Goal: Unclear

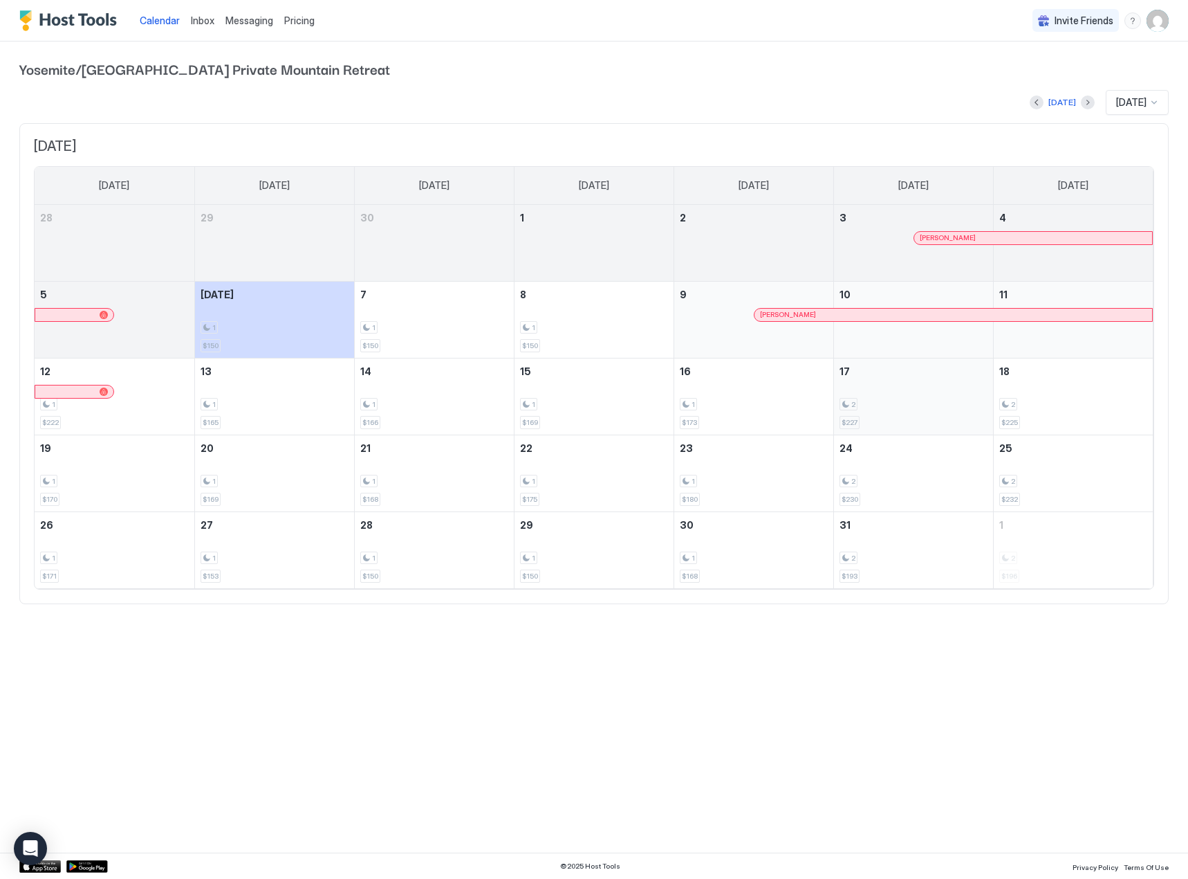
click at [917, 407] on div "2" at bounding box center [914, 404] width 148 height 13
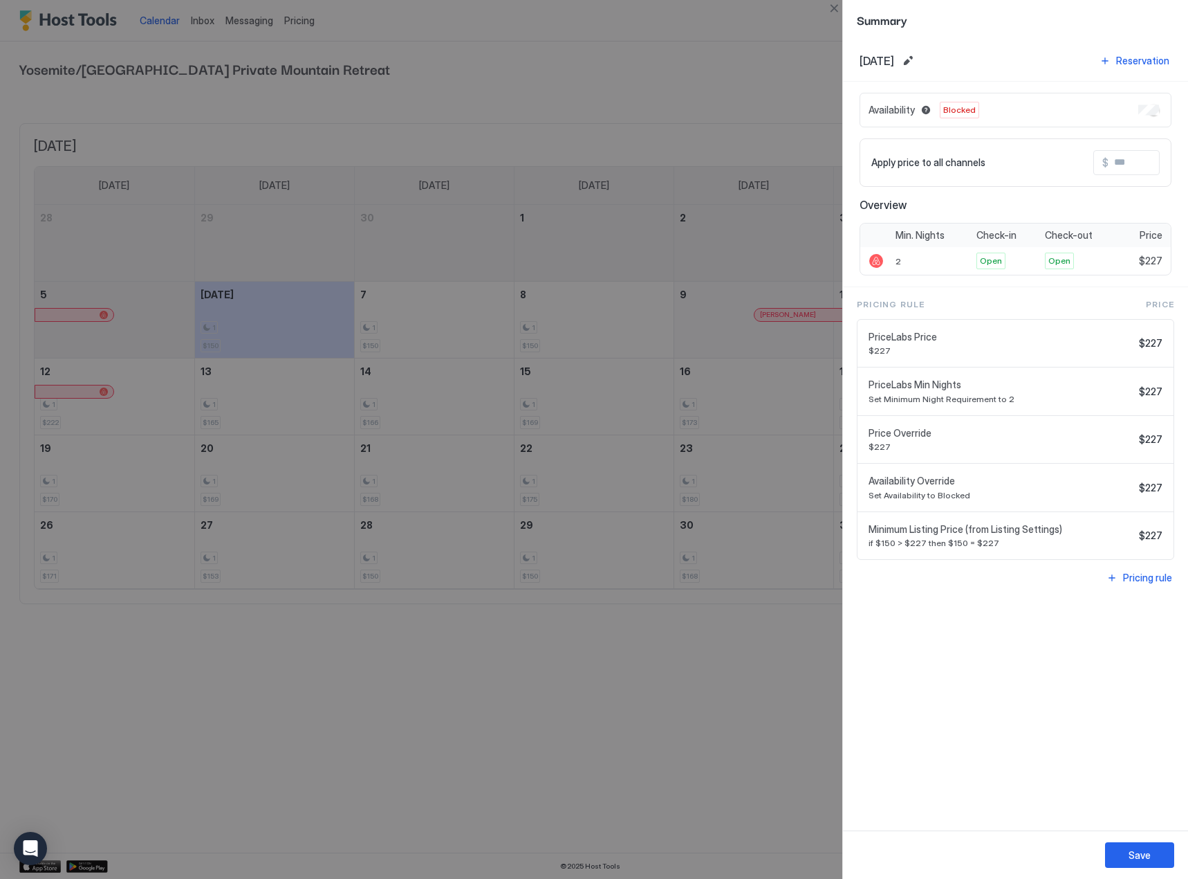
click at [137, 472] on div at bounding box center [594, 439] width 1188 height 879
click at [1123, 857] on button "Save" at bounding box center [1139, 855] width 69 height 26
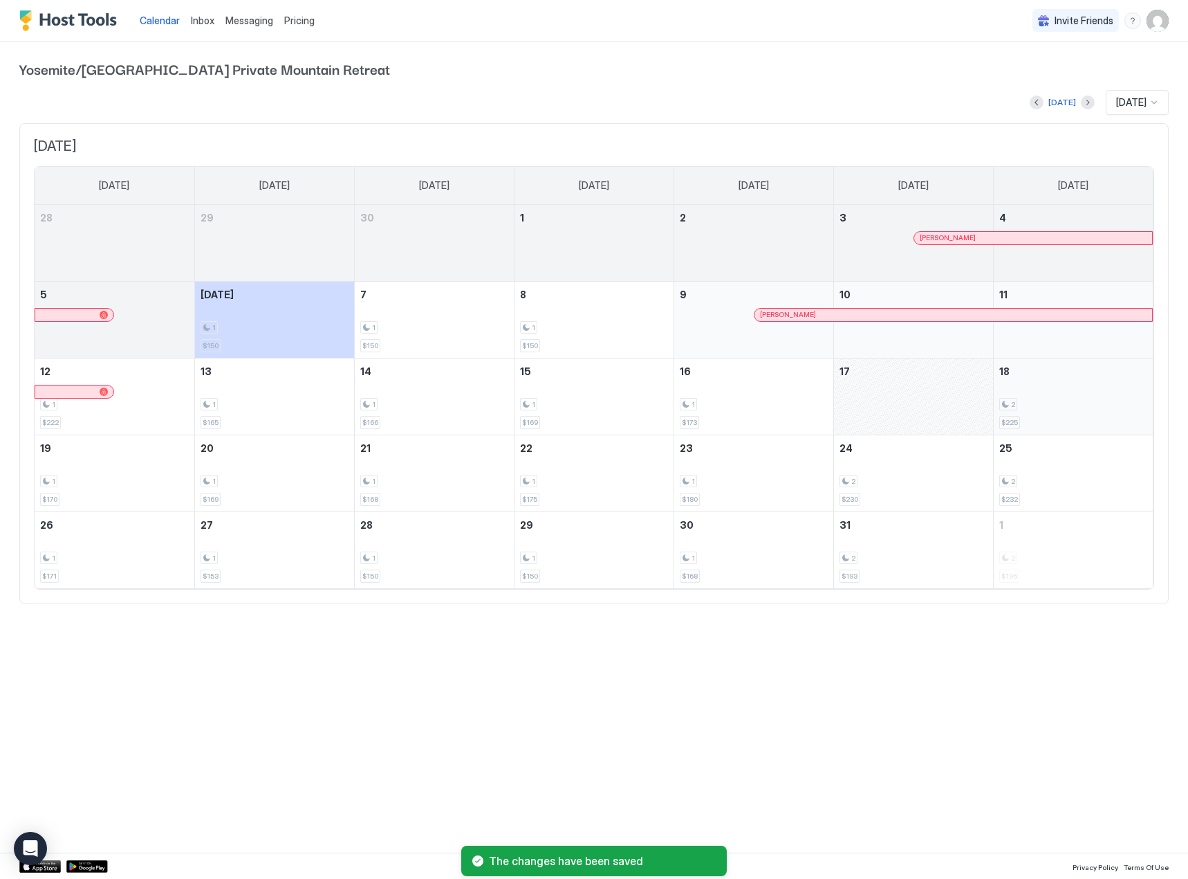
click at [1045, 396] on div "2 $225" at bounding box center [1074, 396] width 149 height 65
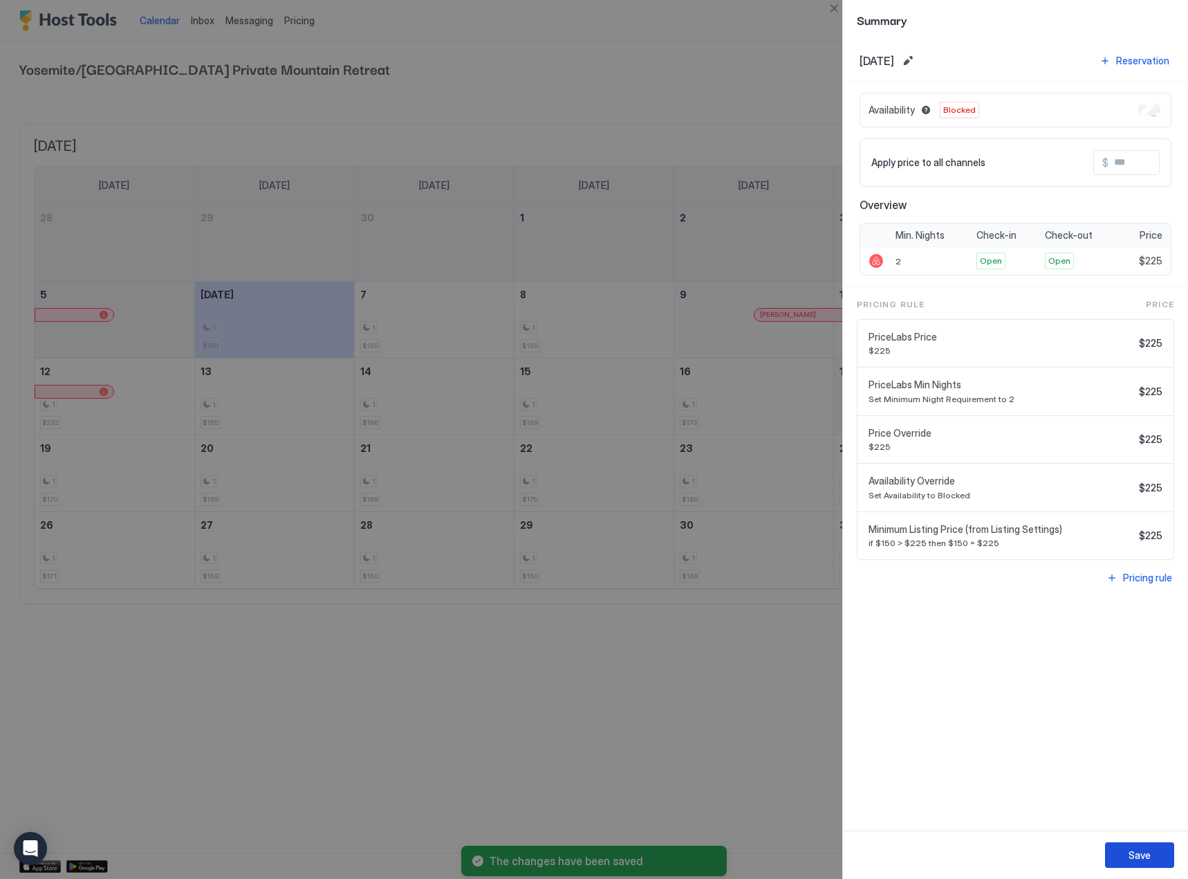
click at [1153, 856] on button "Save" at bounding box center [1139, 855] width 69 height 26
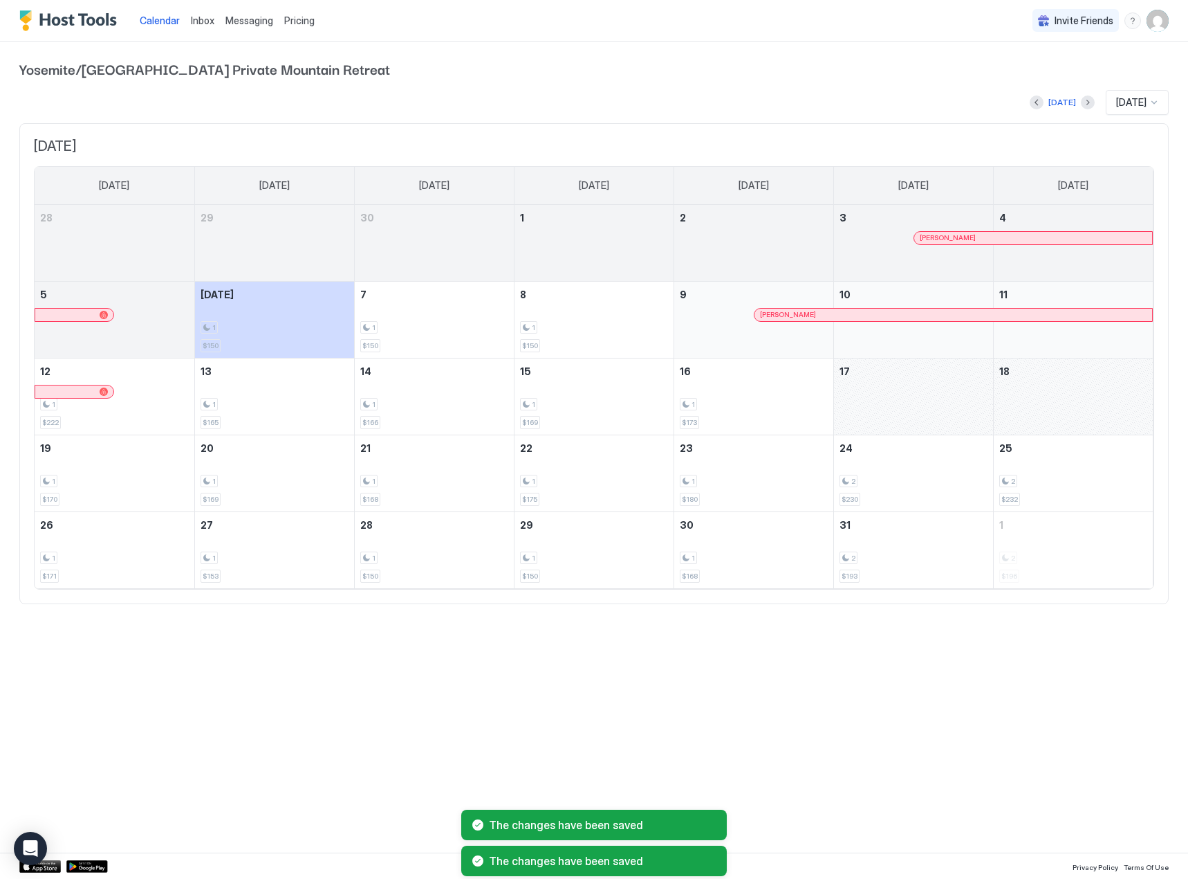
click at [921, 386] on div "October 17, 2025" at bounding box center [913, 396] width 159 height 76
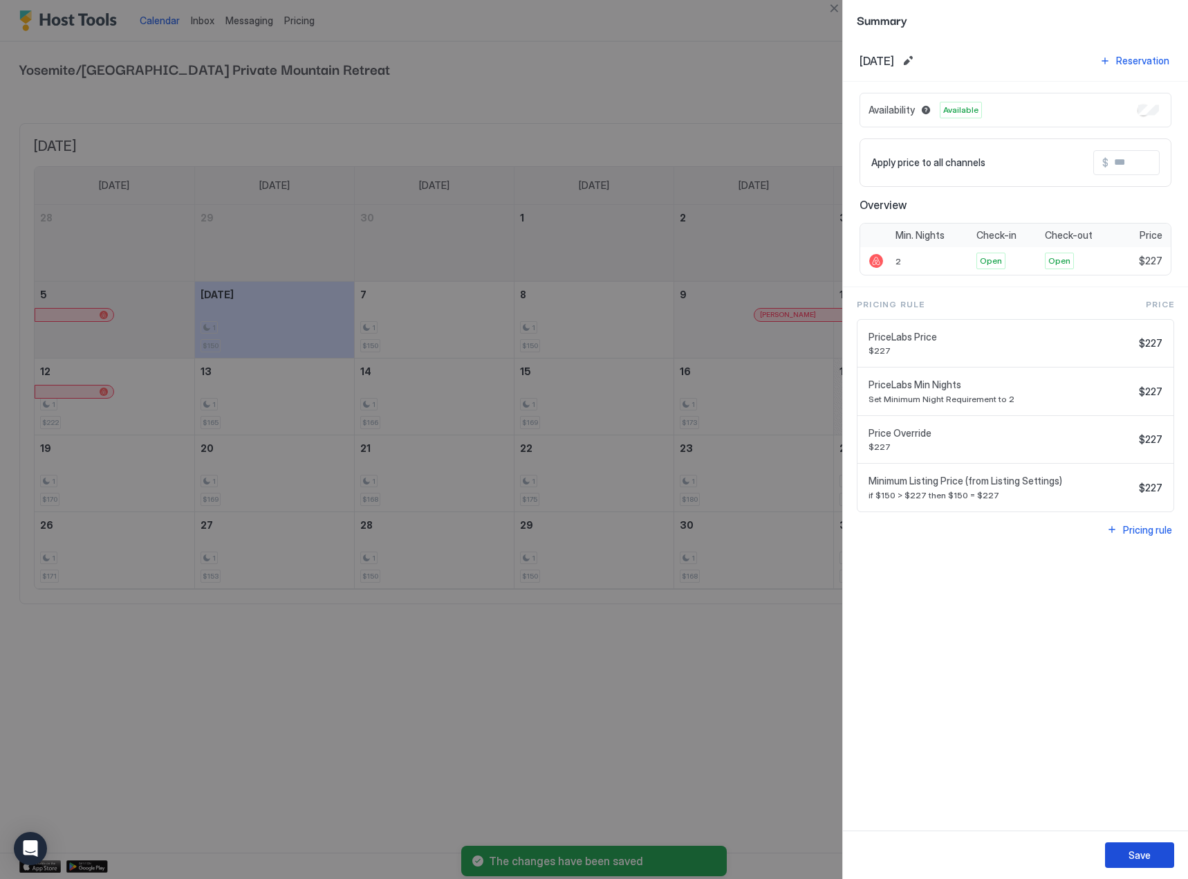
click at [1143, 858] on div "Save" at bounding box center [1140, 854] width 22 height 15
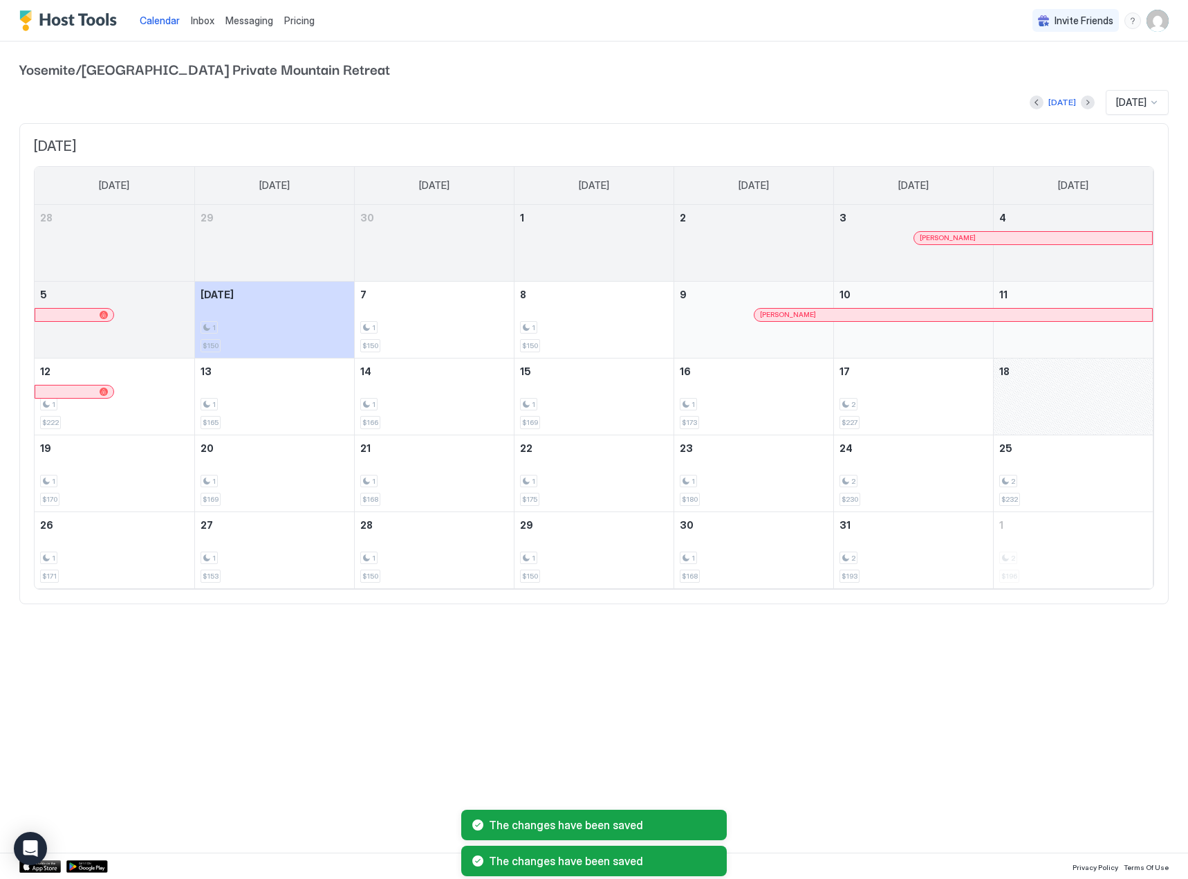
click at [1068, 423] on div "October 18, 2025" at bounding box center [1074, 396] width 160 height 76
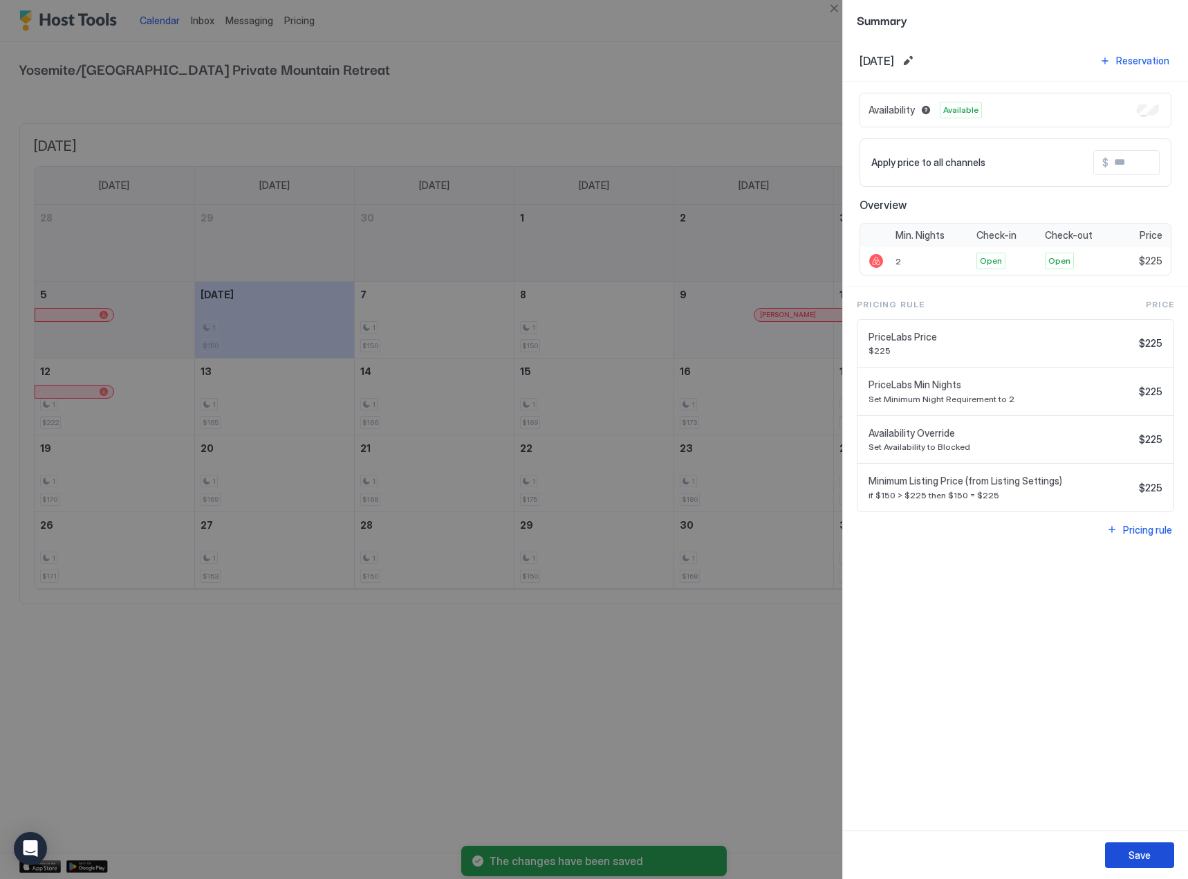
click at [1137, 855] on div "Save" at bounding box center [1140, 854] width 22 height 15
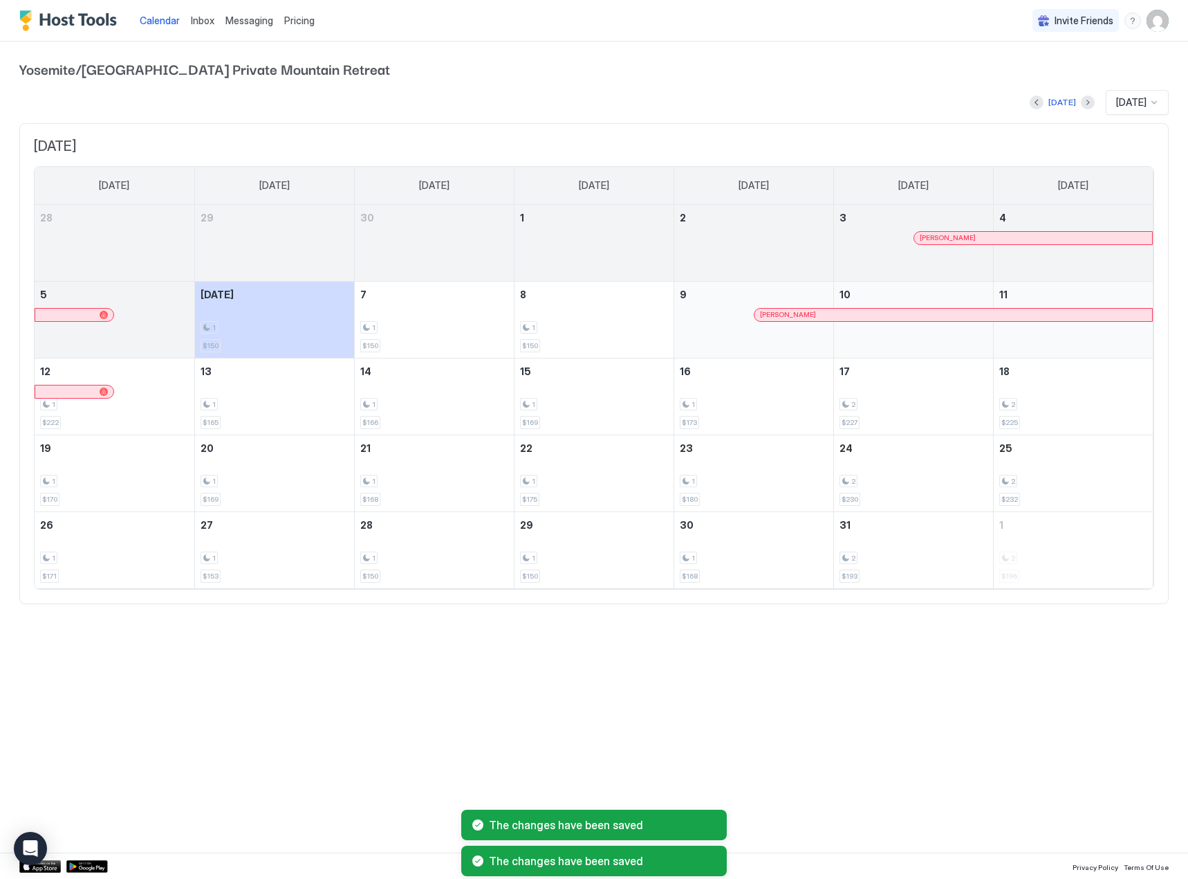
drag, startPoint x: 746, startPoint y: 706, endPoint x: 365, endPoint y: 91, distance: 723.1
click at [746, 706] on div "Calendar Inbox Messaging Pricing Invite Friends BG Yosemite/[GEOGRAPHIC_DATA] P…" at bounding box center [594, 439] width 1188 height 879
